Goal: Information Seeking & Learning: Stay updated

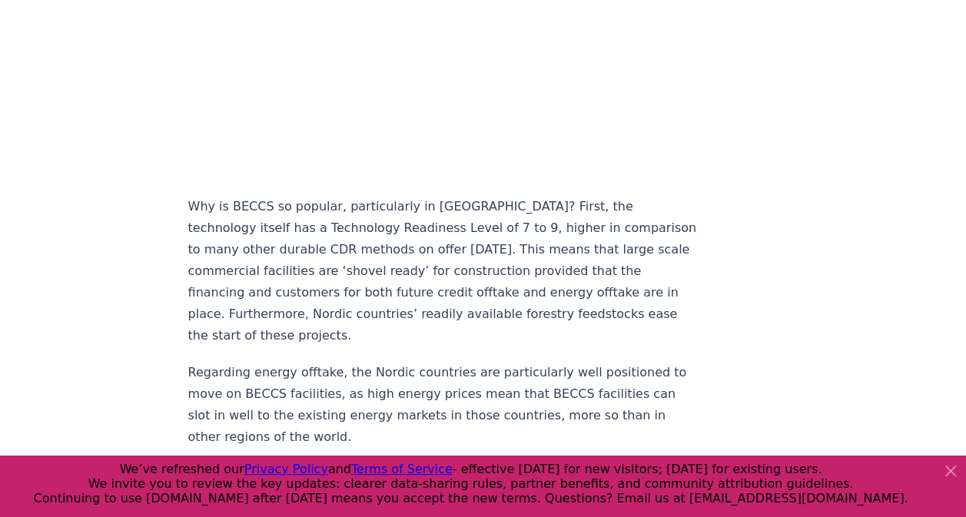
scroll to position [1767, 0]
